Goal: Task Accomplishment & Management: Use online tool/utility

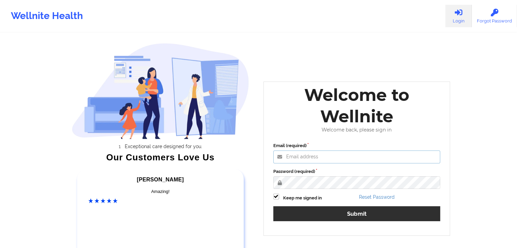
type input "[EMAIL_ADDRESS][DOMAIN_NAME]"
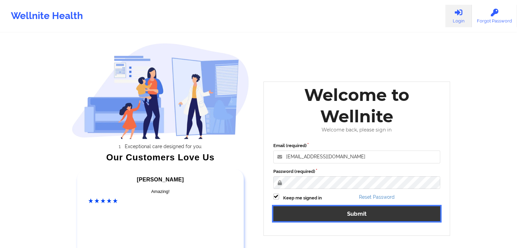
click at [281, 212] on button "Submit" at bounding box center [356, 213] width 167 height 15
